Goal: Task Accomplishment & Management: Complete application form

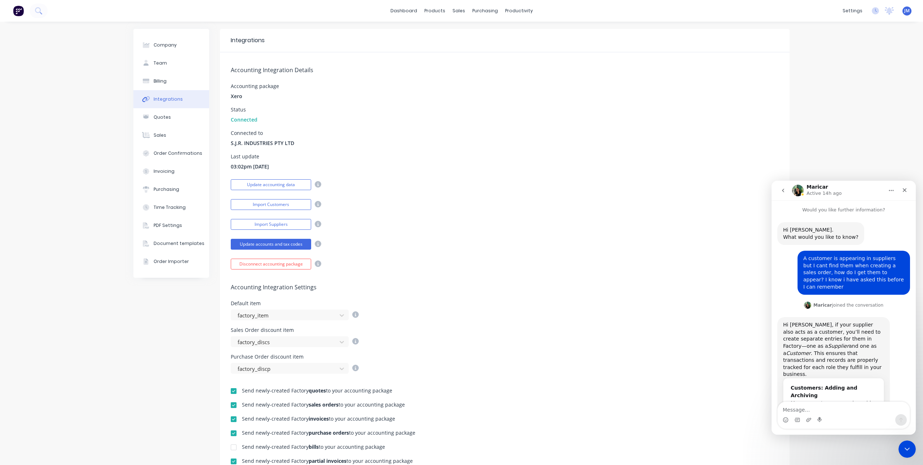
scroll to position [330, 0]
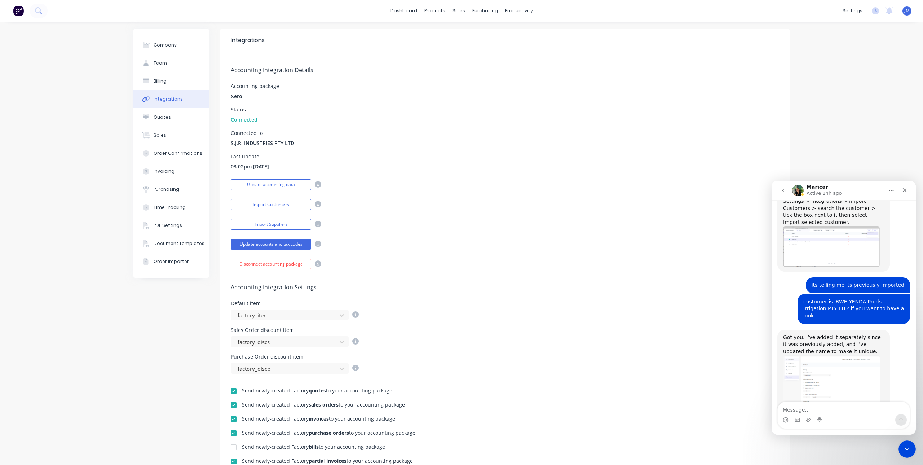
click at [527, 187] on div "Update accounting data" at bounding box center [505, 183] width 548 height 13
click at [903, 189] on icon "Close" at bounding box center [904, 190] width 4 height 4
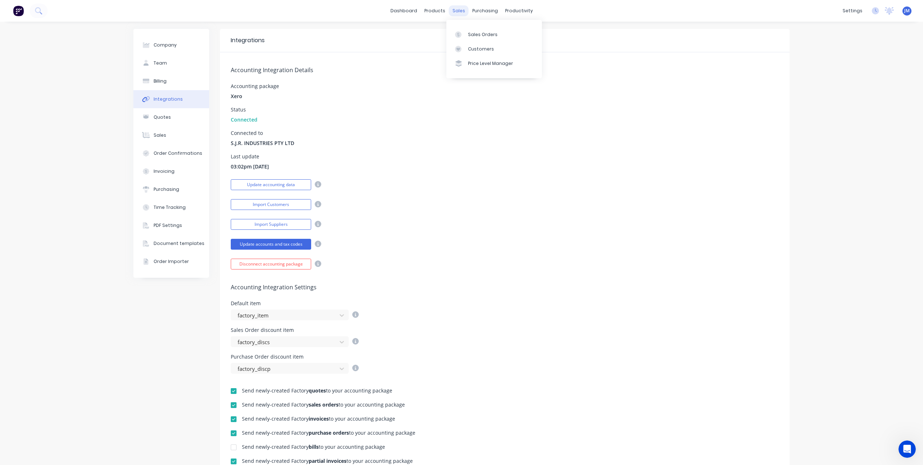
click at [456, 10] on div "sales" at bounding box center [459, 10] width 20 height 11
click at [472, 31] on div "Sales Orders" at bounding box center [483, 34] width 30 height 6
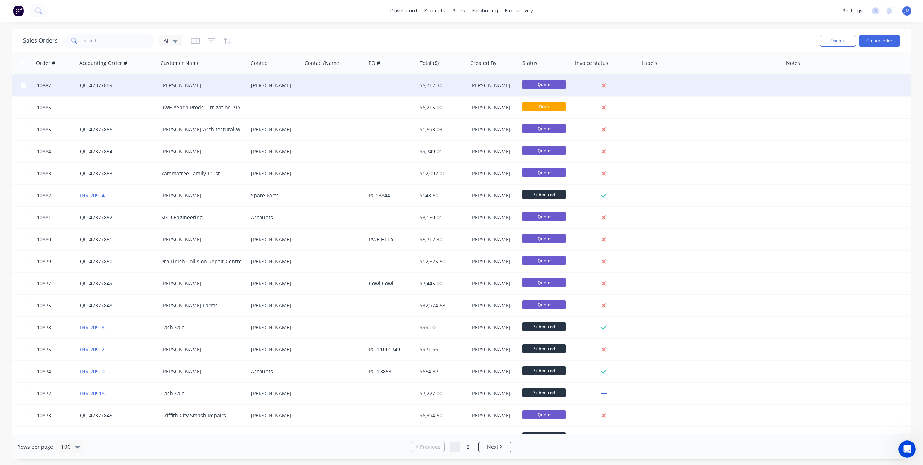
click at [289, 85] on div "[PERSON_NAME]" at bounding box center [274, 85] width 46 height 7
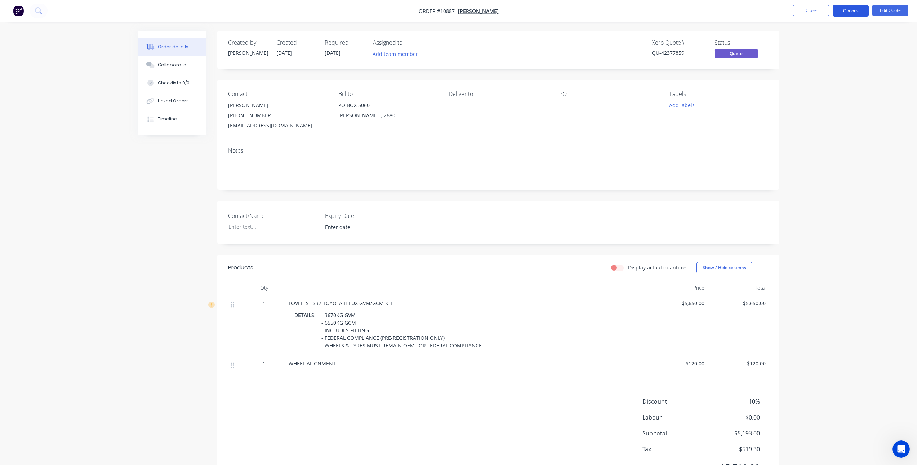
click at [854, 8] on button "Options" at bounding box center [851, 11] width 36 height 12
click at [807, 114] on div "Change customer" at bounding box center [829, 116] width 66 height 10
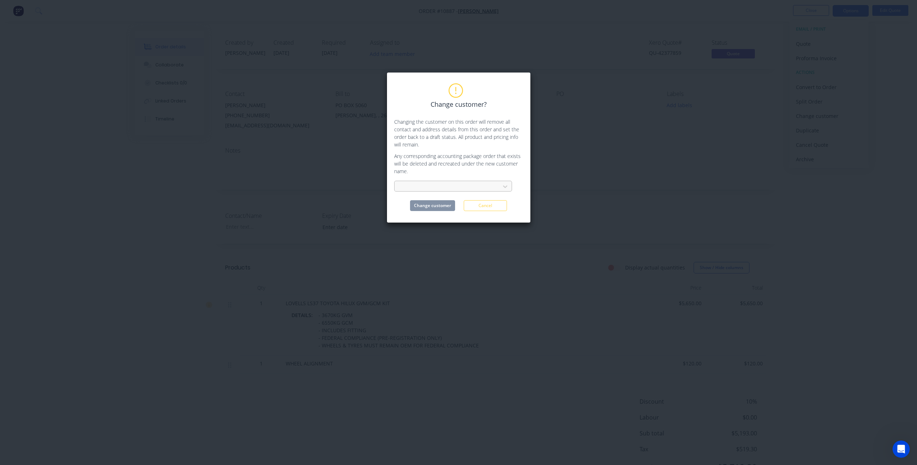
click at [445, 188] on div at bounding box center [448, 186] width 96 height 9
type input "rwe"
click at [460, 204] on div "RWE Yenda Prods - Irrigation PTY LTD*" at bounding box center [453, 202] width 118 height 13
click at [435, 207] on button "Change customer" at bounding box center [432, 205] width 45 height 11
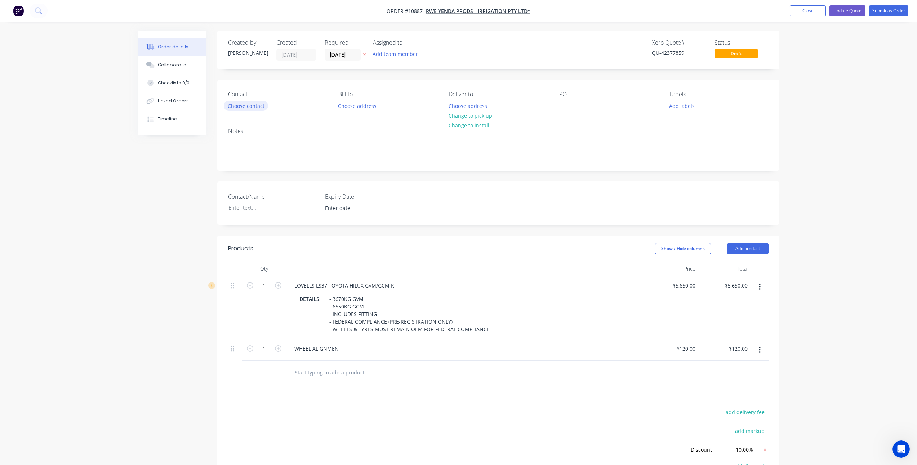
click at [245, 106] on button "Choose contact" at bounding box center [246, 106] width 44 height 10
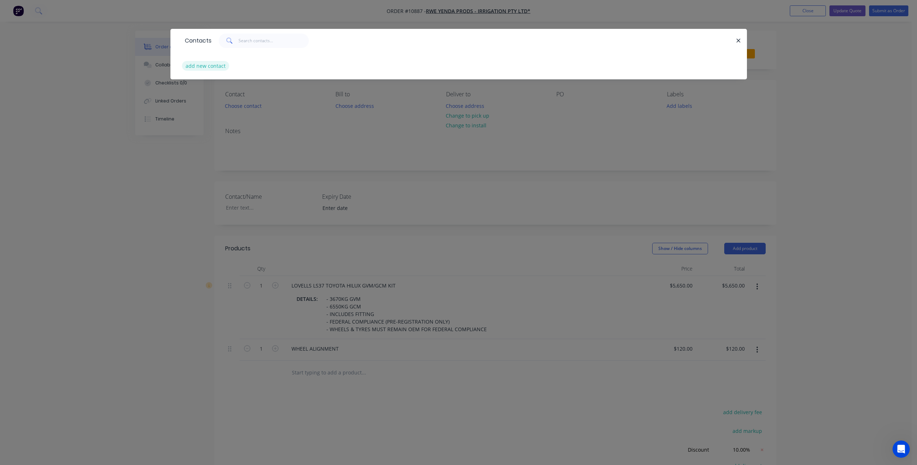
click at [214, 63] on button "add new contact" at bounding box center [206, 66] width 48 height 10
select select "AU"
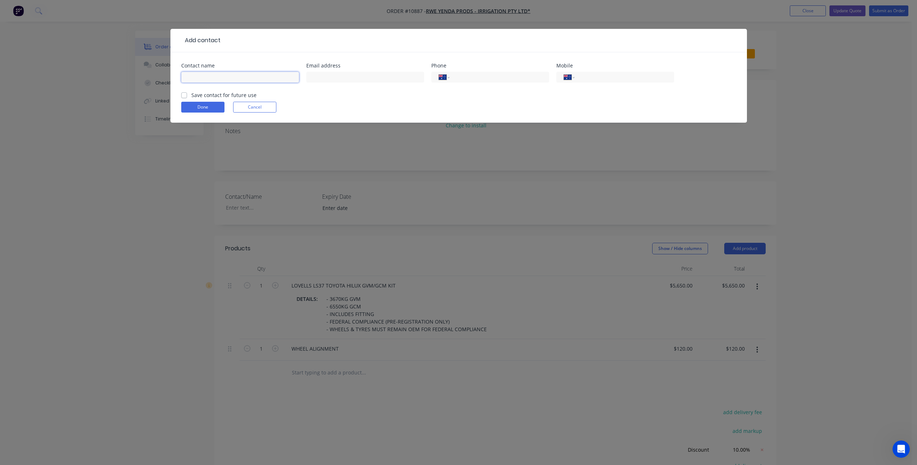
click at [222, 76] on input "text" at bounding box center [240, 77] width 118 height 11
type input "[PERSON_NAME]"
click at [328, 74] on input "text" at bounding box center [365, 77] width 118 height 11
click at [361, 72] on input "bstockton@rwe.c" at bounding box center [365, 77] width 118 height 11
click at [348, 78] on input "bstockton@rwe..[DOMAIN_NAME]" at bounding box center [365, 77] width 118 height 11
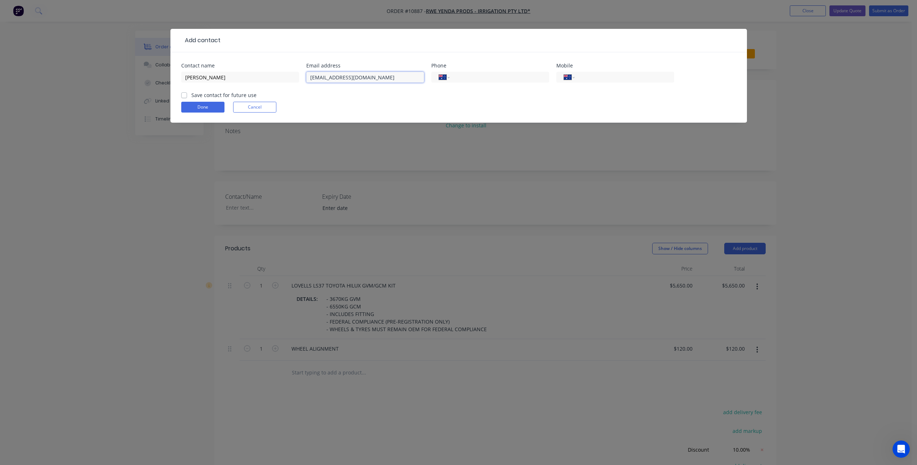
type input "[EMAIL_ADDRESS][DOMAIN_NAME]"
click at [191, 94] on label "Save contact for future use" at bounding box center [223, 95] width 65 height 8
click at [185, 94] on input "Save contact for future use" at bounding box center [184, 94] width 6 height 7
checkbox input "true"
click at [203, 107] on button "Done" at bounding box center [202, 107] width 43 height 11
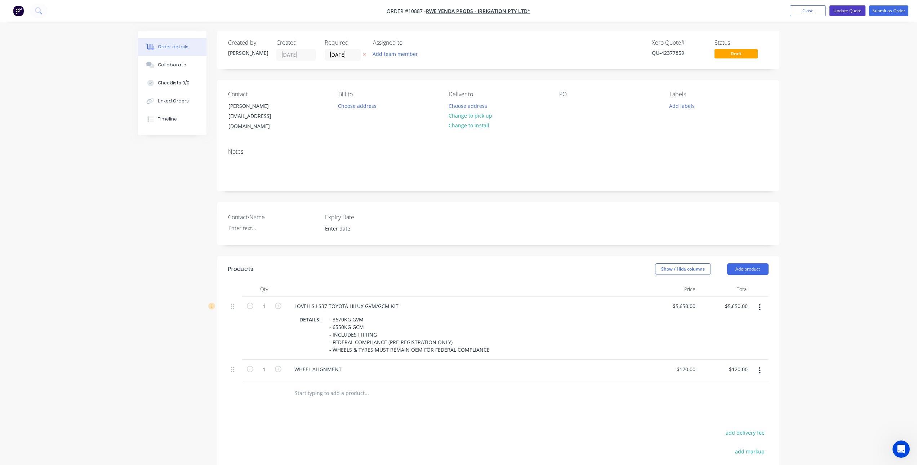
click at [849, 9] on button "Update Quote" at bounding box center [848, 10] width 36 height 11
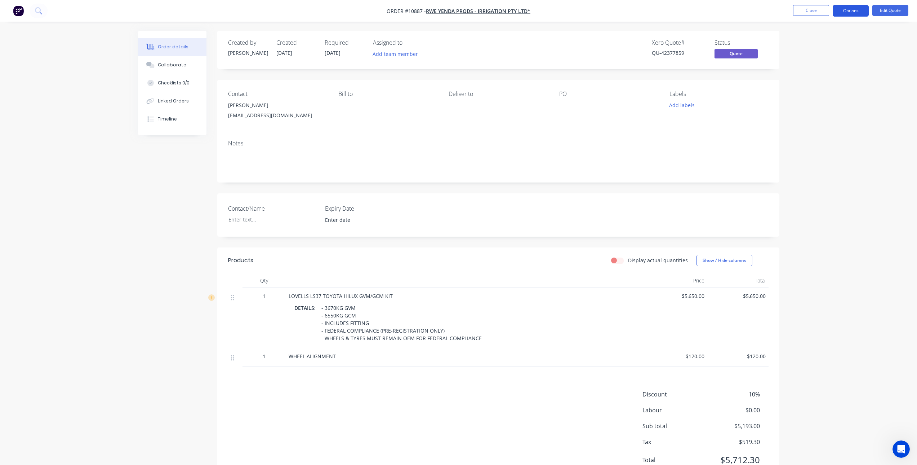
click at [855, 11] on button "Options" at bounding box center [851, 11] width 36 height 12
click at [813, 39] on div "Quote" at bounding box center [829, 44] width 66 height 10
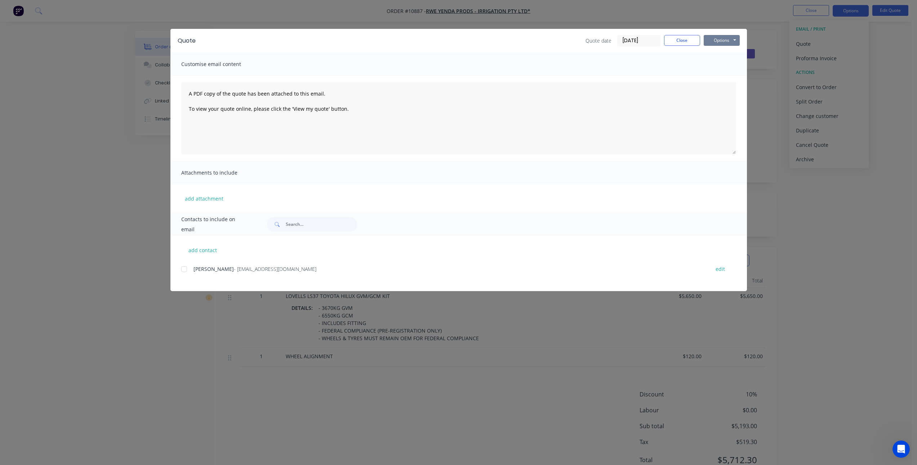
click at [732, 41] on button "Options" at bounding box center [722, 40] width 36 height 11
click at [185, 271] on div at bounding box center [184, 269] width 14 height 14
click at [728, 36] on button "Options" at bounding box center [722, 40] width 36 height 11
click at [728, 74] on button "Email" at bounding box center [727, 77] width 46 height 12
click at [681, 40] on button "Close" at bounding box center [682, 40] width 36 height 11
